Goal: Information Seeking & Learning: Learn about a topic

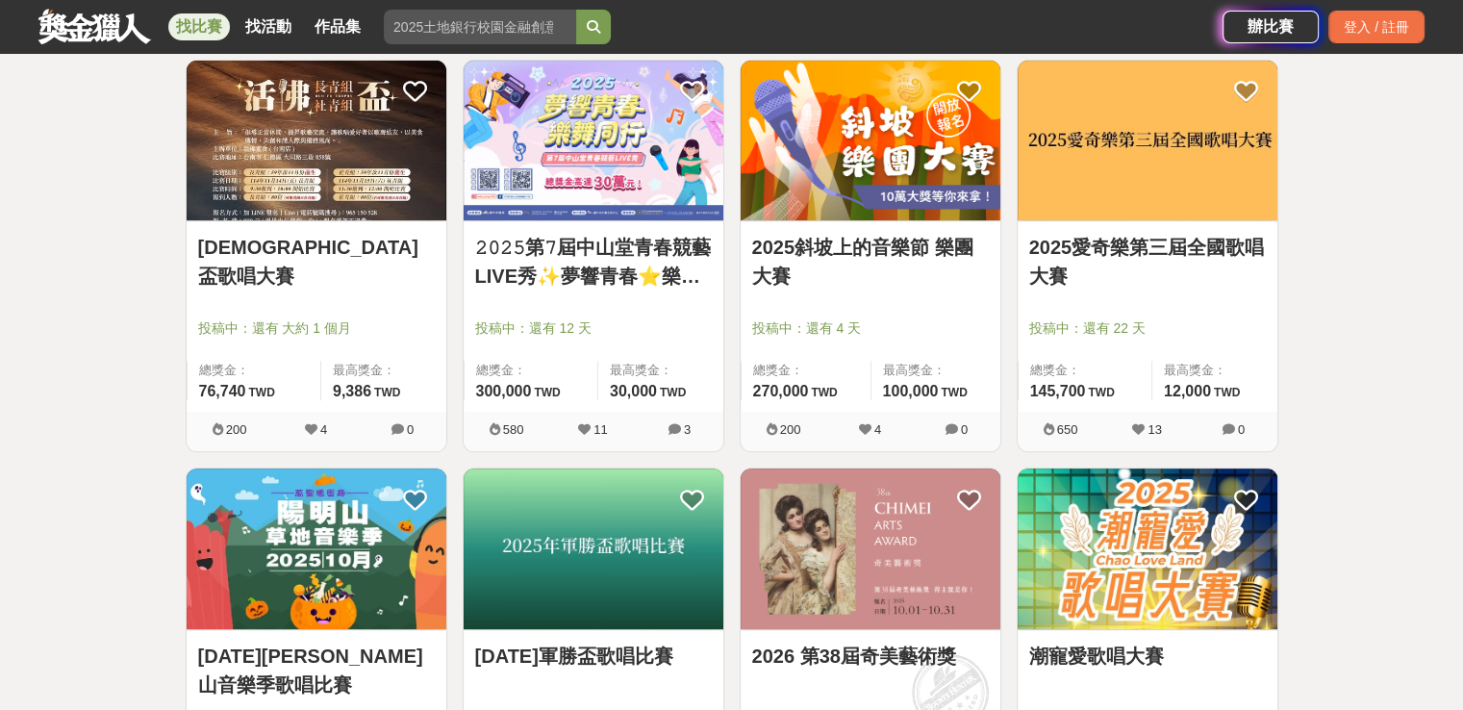
scroll to position [1058, 0]
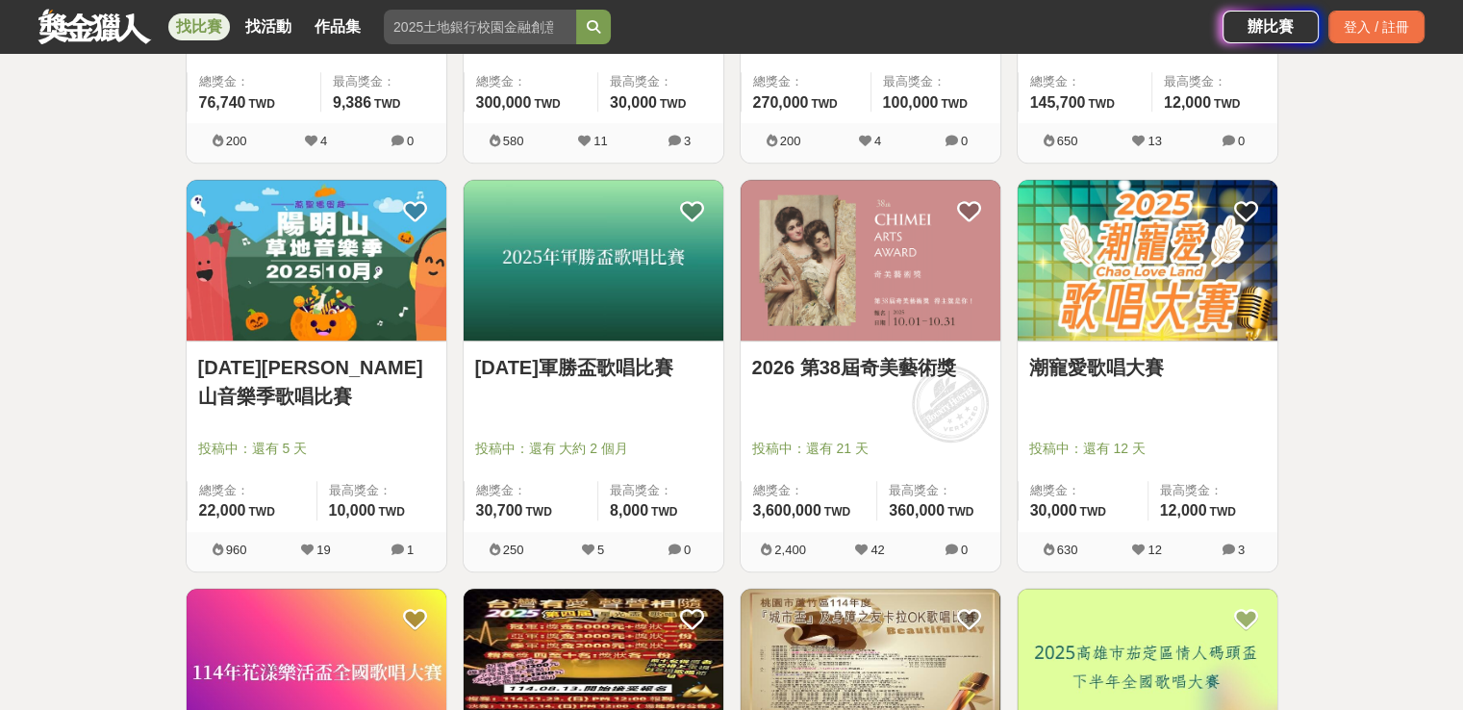
click at [1100, 341] on div "潮寵愛歌唱大賽 投稿中：還有 12 天 總獎金： 30,000 30,000 TWD 最高獎金： 12,000 TWD" at bounding box center [1147, 436] width 260 height 190
click at [1130, 313] on img at bounding box center [1147, 260] width 260 height 161
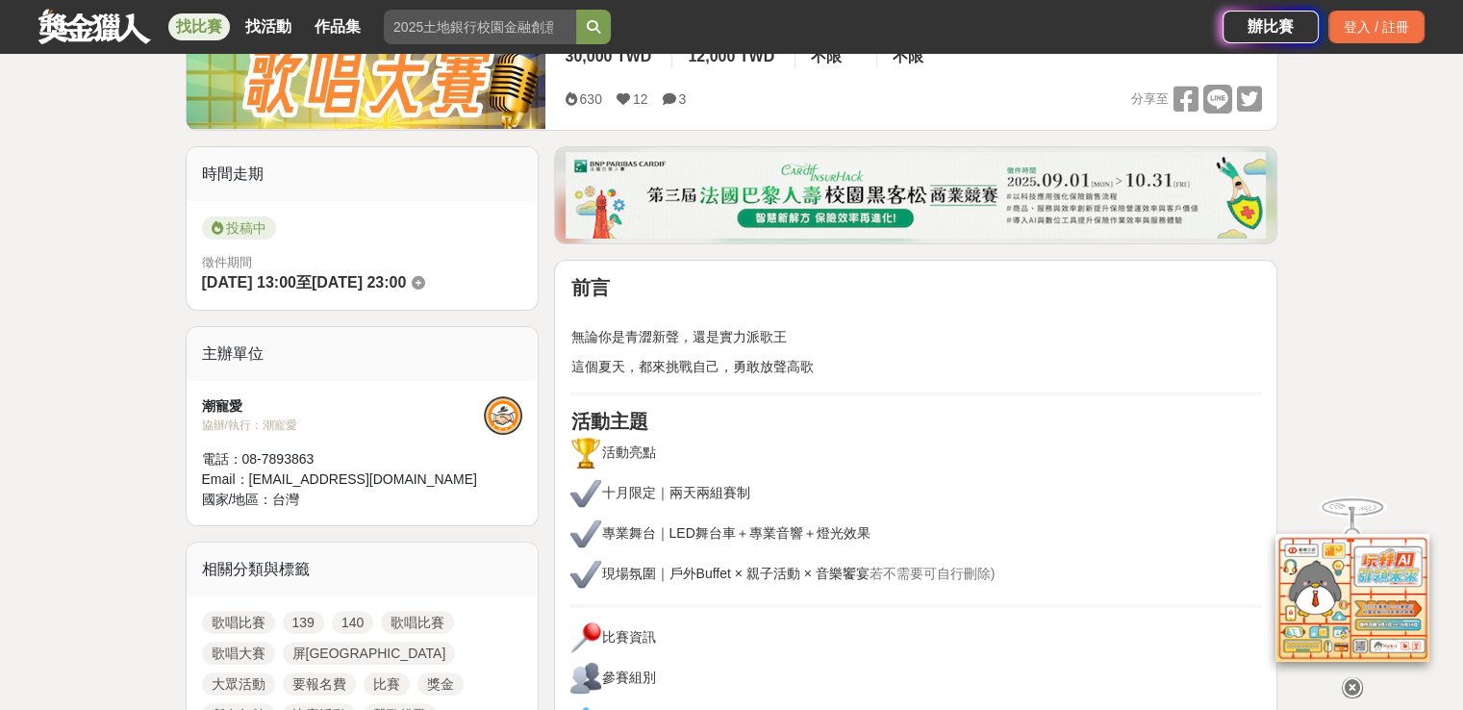
scroll to position [385, 0]
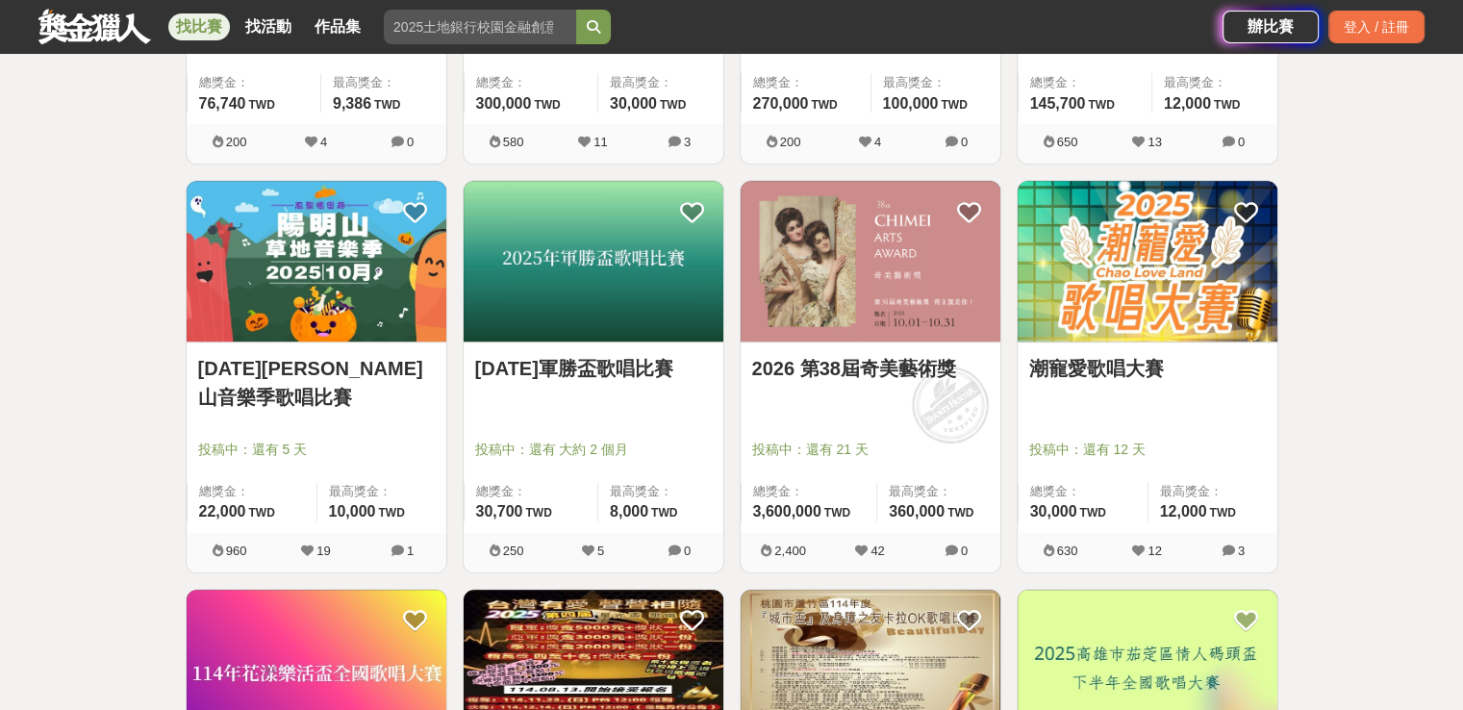
scroll to position [1058, 0]
click at [313, 365] on link "[DATE][PERSON_NAME]山音樂季歌唱比賽" at bounding box center [316, 382] width 237 height 58
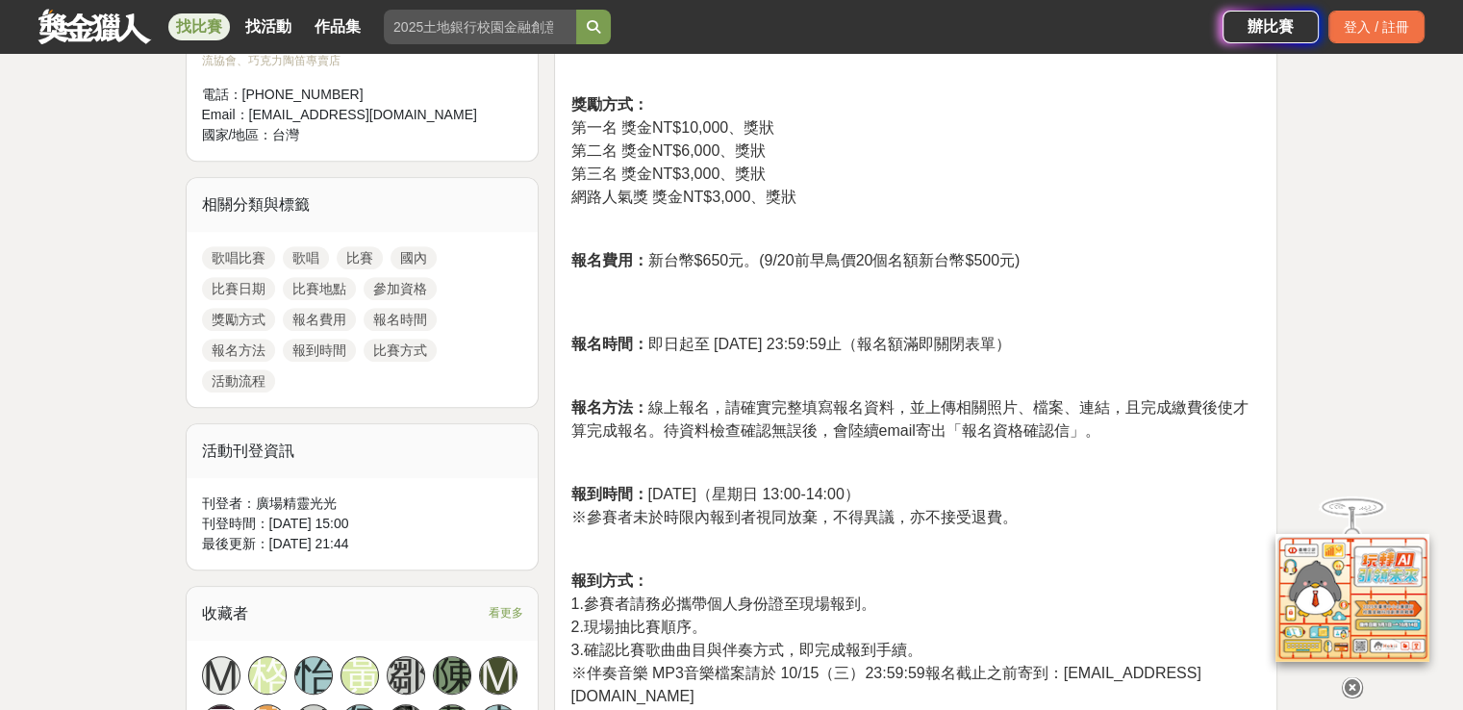
scroll to position [962, 0]
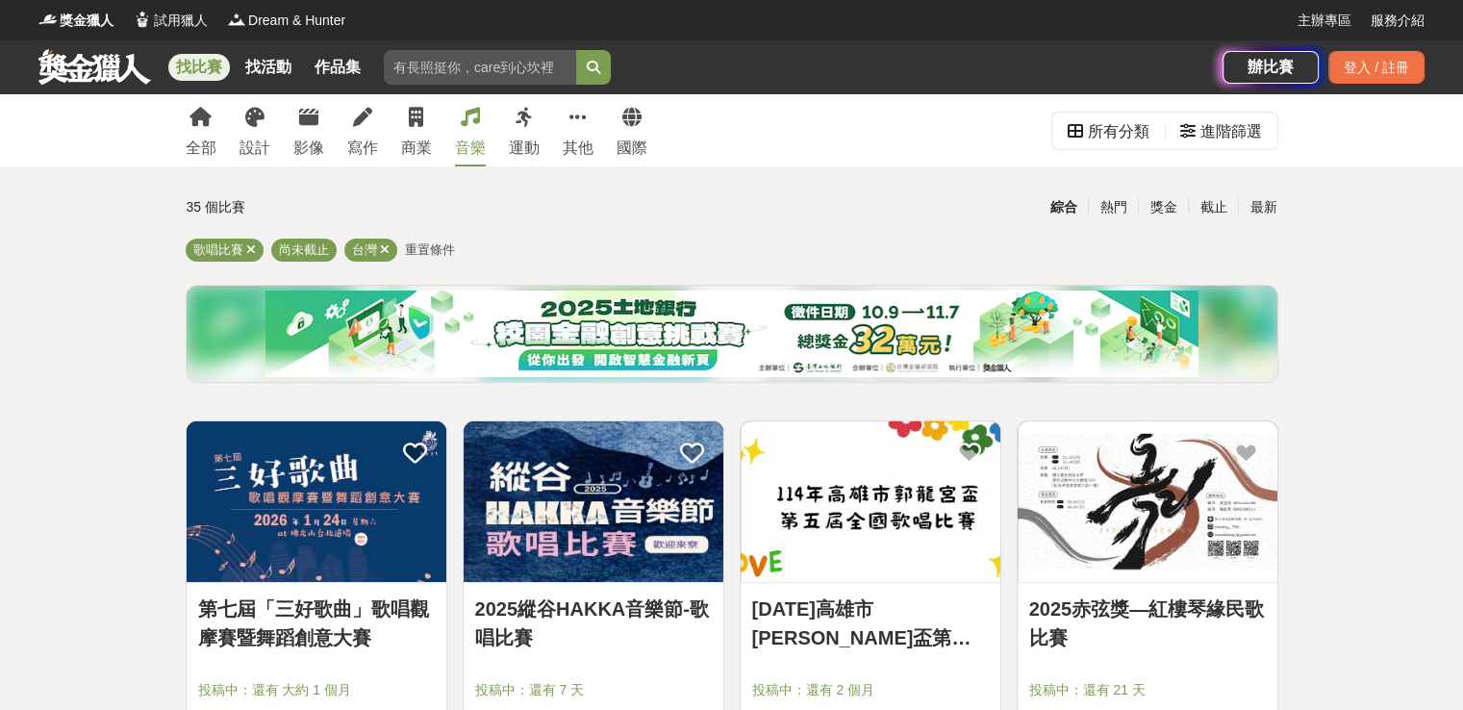
click at [465, 128] on link "音樂" at bounding box center [470, 130] width 31 height 72
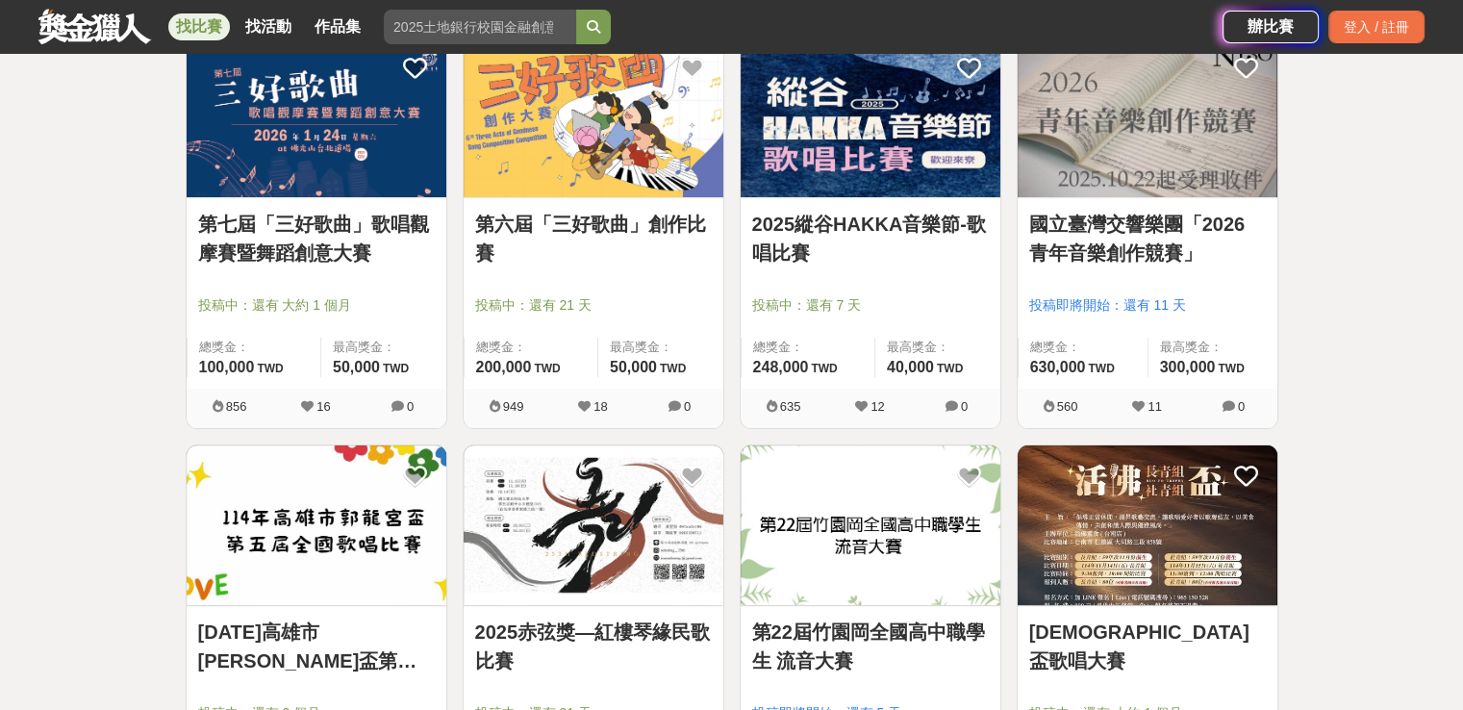
scroll to position [389, 0]
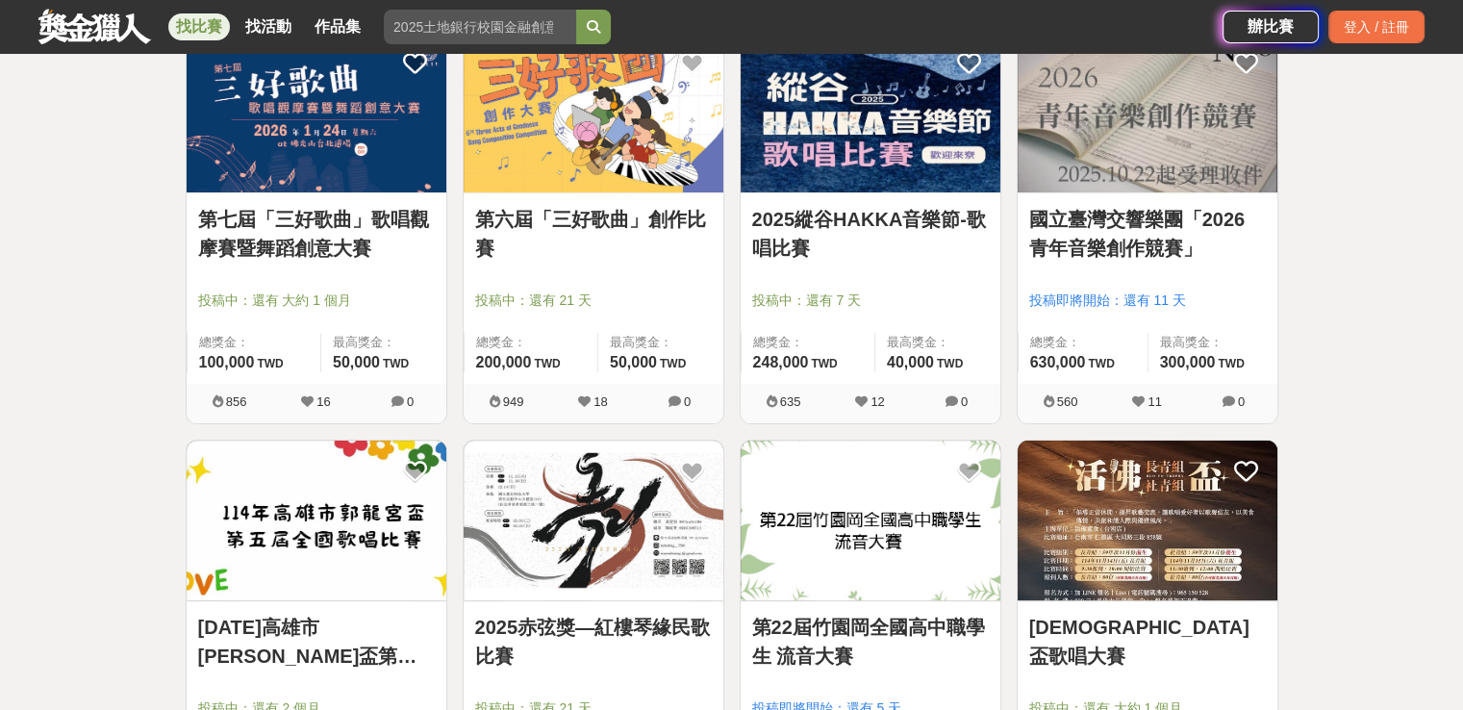
click at [1116, 224] on link "國立臺灣交響樂團「2026 青年音樂創作競賽」" at bounding box center [1147, 234] width 237 height 58
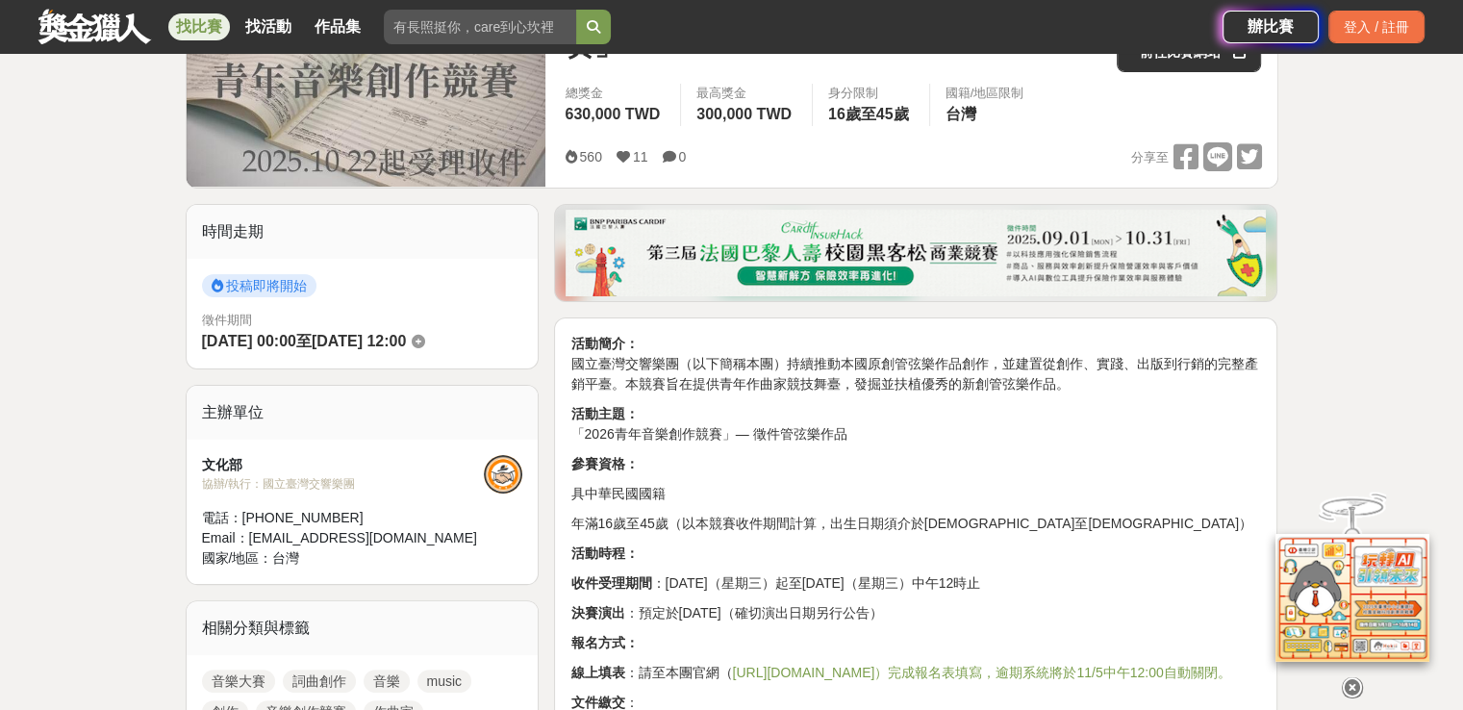
scroll to position [385, 0]
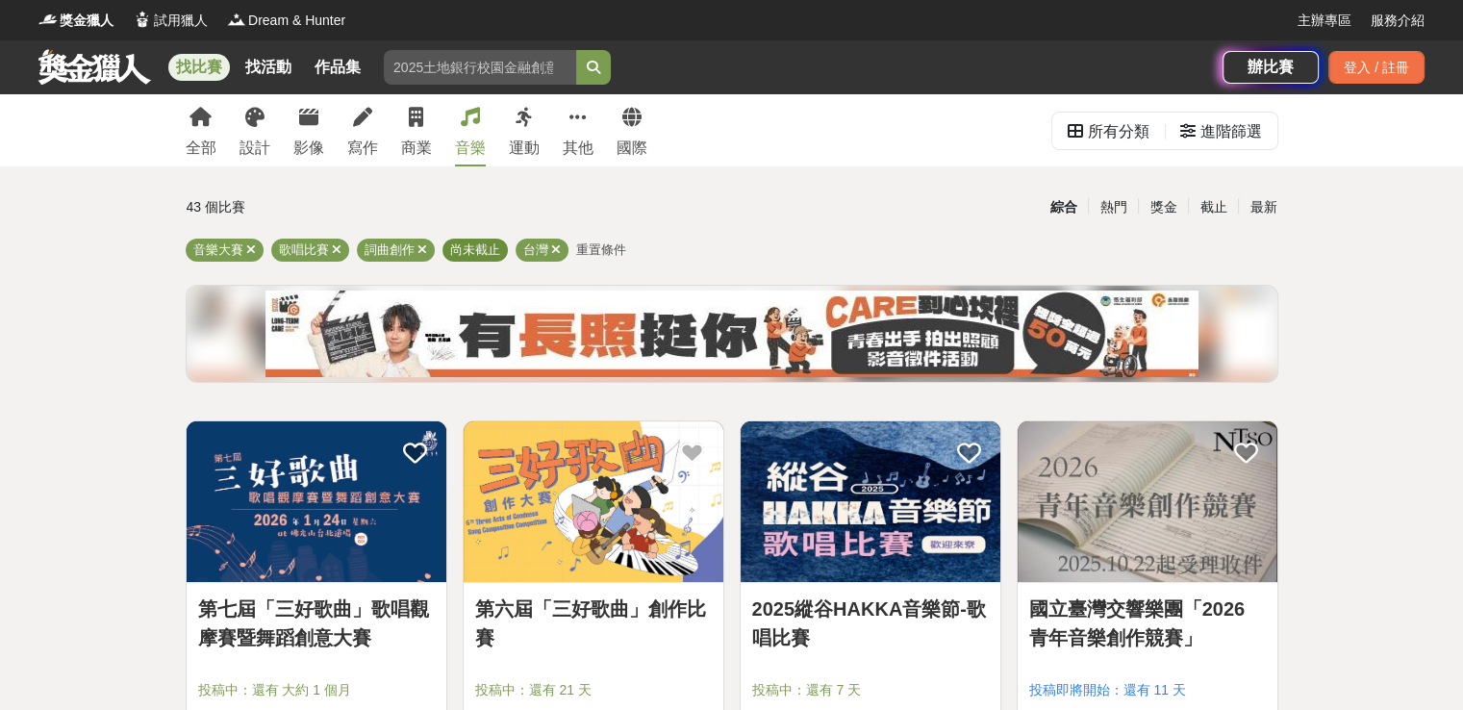
click at [490, 254] on span "尚未截止" at bounding box center [475, 249] width 50 height 14
click at [1256, 209] on div "最新" at bounding box center [1263, 207] width 50 height 34
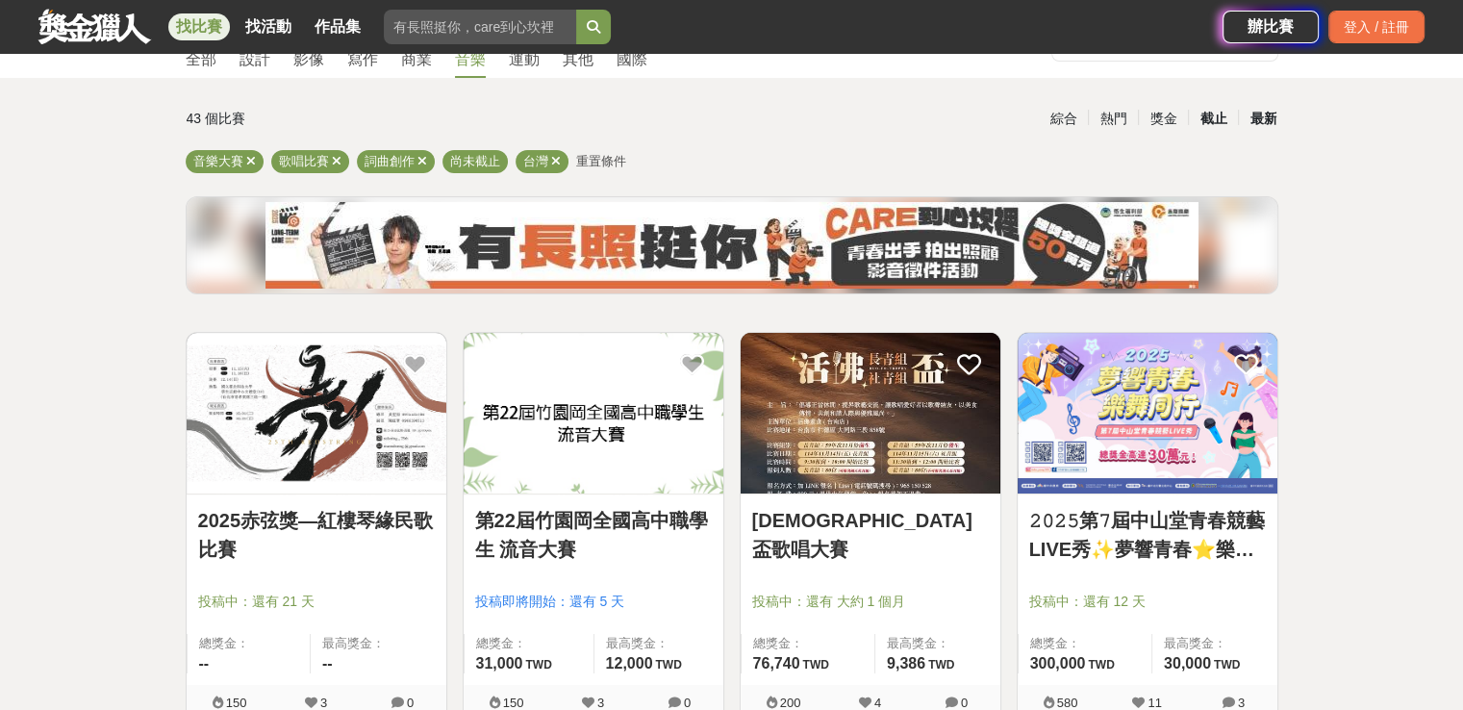
scroll to position [96, 0]
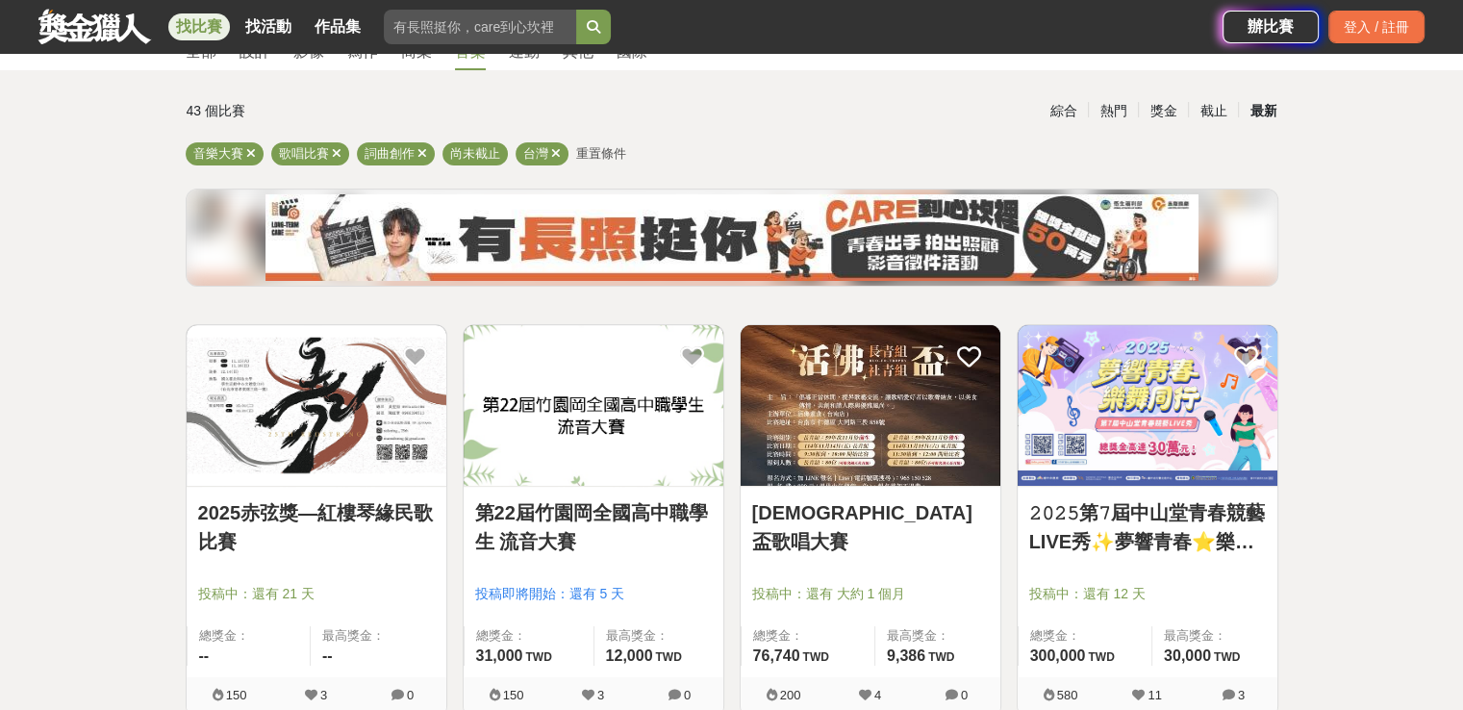
click at [358, 458] on img at bounding box center [317, 405] width 260 height 161
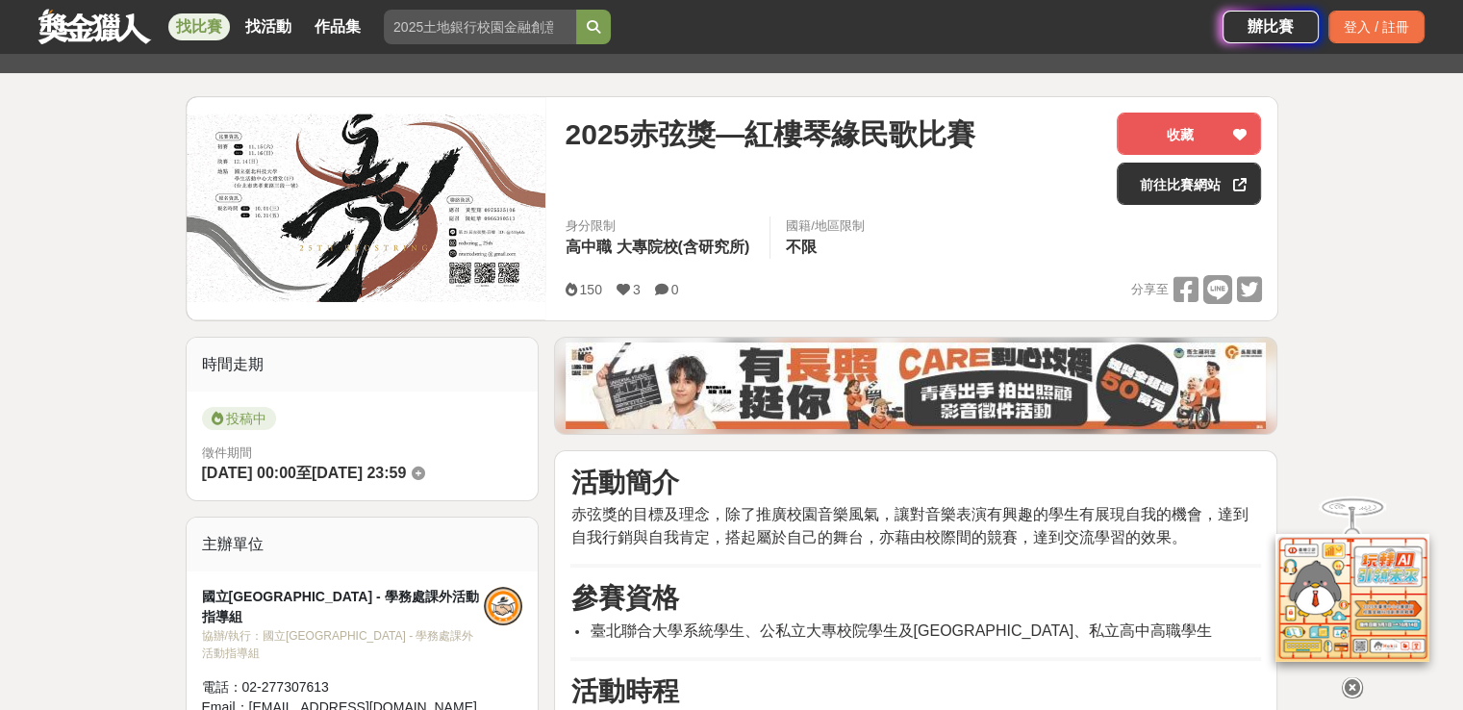
scroll to position [289, 0]
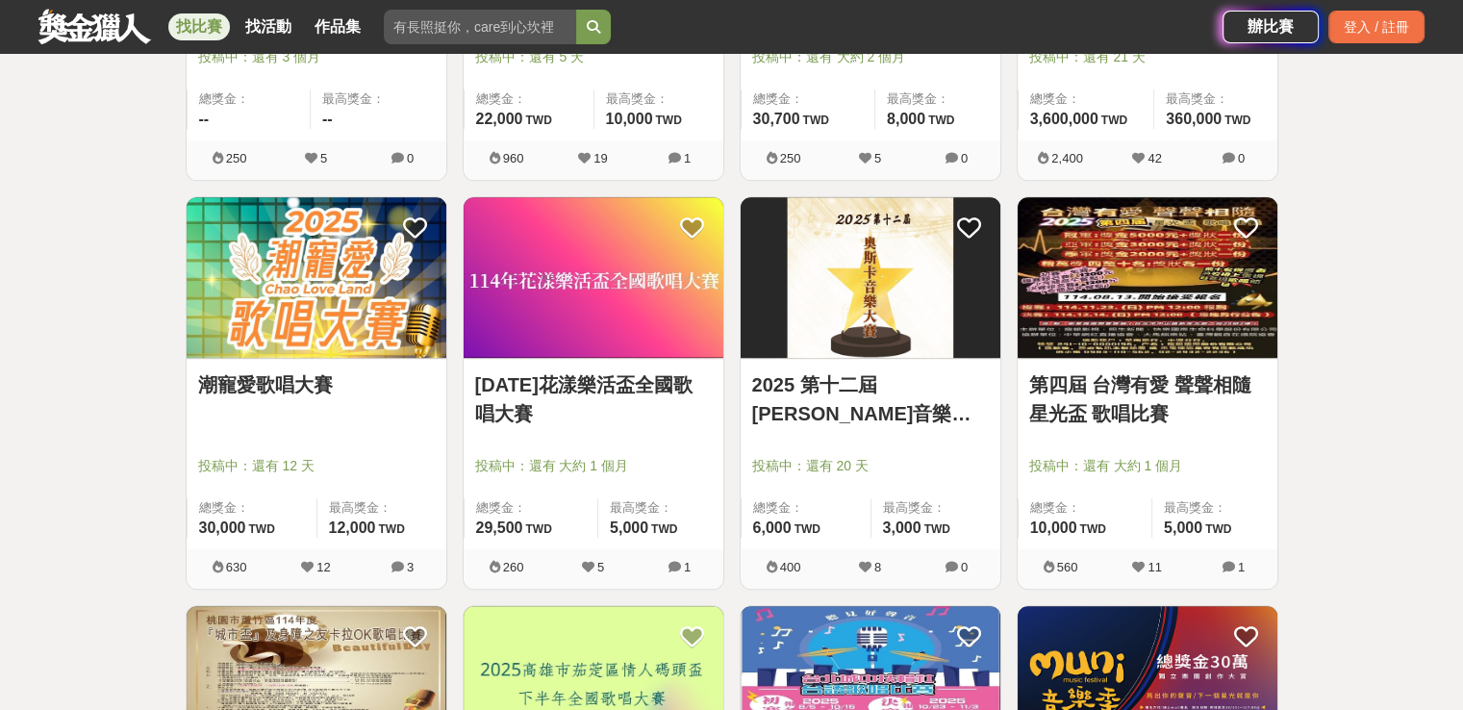
scroll to position [1443, 0]
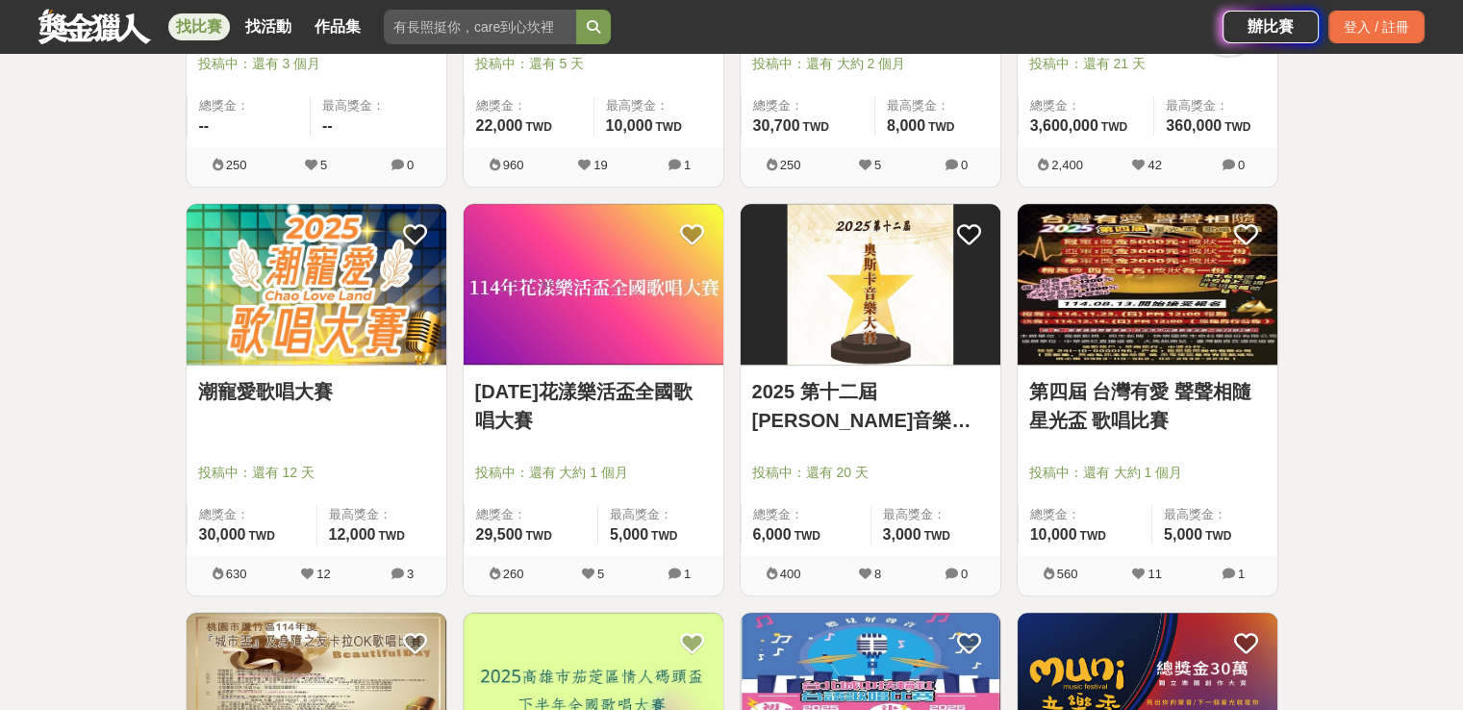
click at [1092, 412] on link "第四屆 台灣有愛 聲聲相隨 星光盃 歌唱比賽" at bounding box center [1147, 406] width 237 height 58
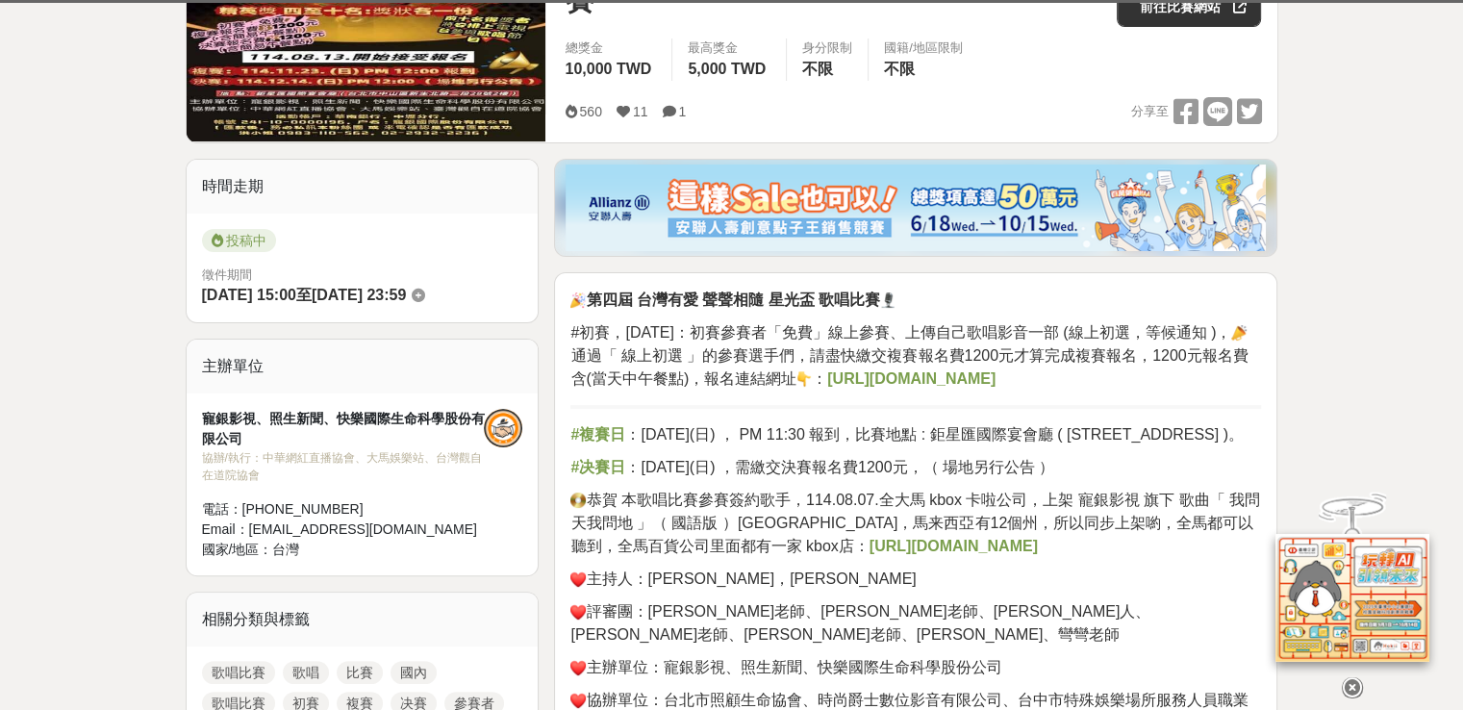
scroll to position [385, 0]
